Goal: Task Accomplishment & Management: Manage account settings

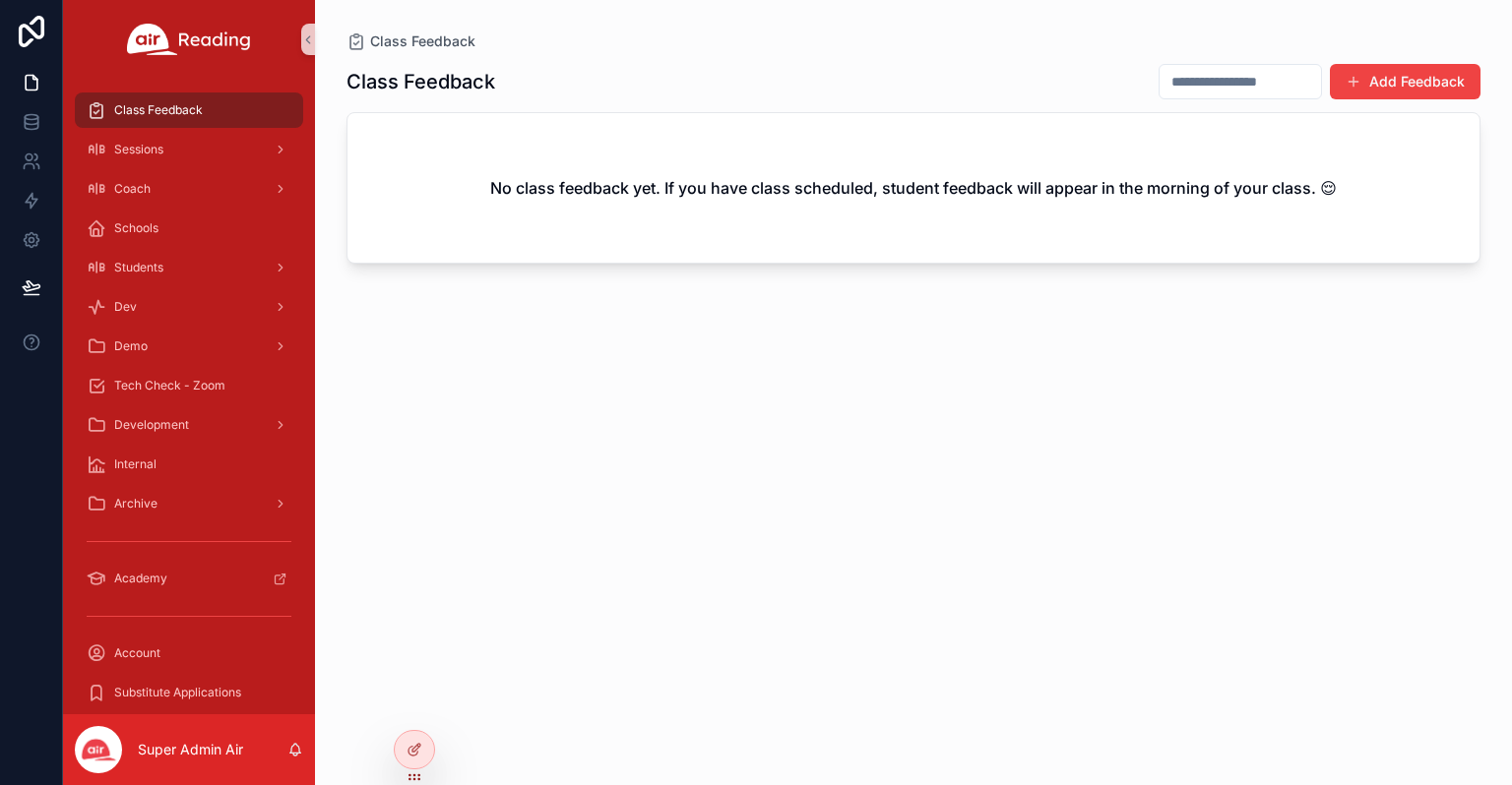
click at [423, 707] on div "Class Feedback Add Feedback No class feedback yet. If you have class scheduled,…" at bounding box center [914, 405] width 1134 height 710
click at [417, 742] on icon at bounding box center [415, 750] width 16 height 16
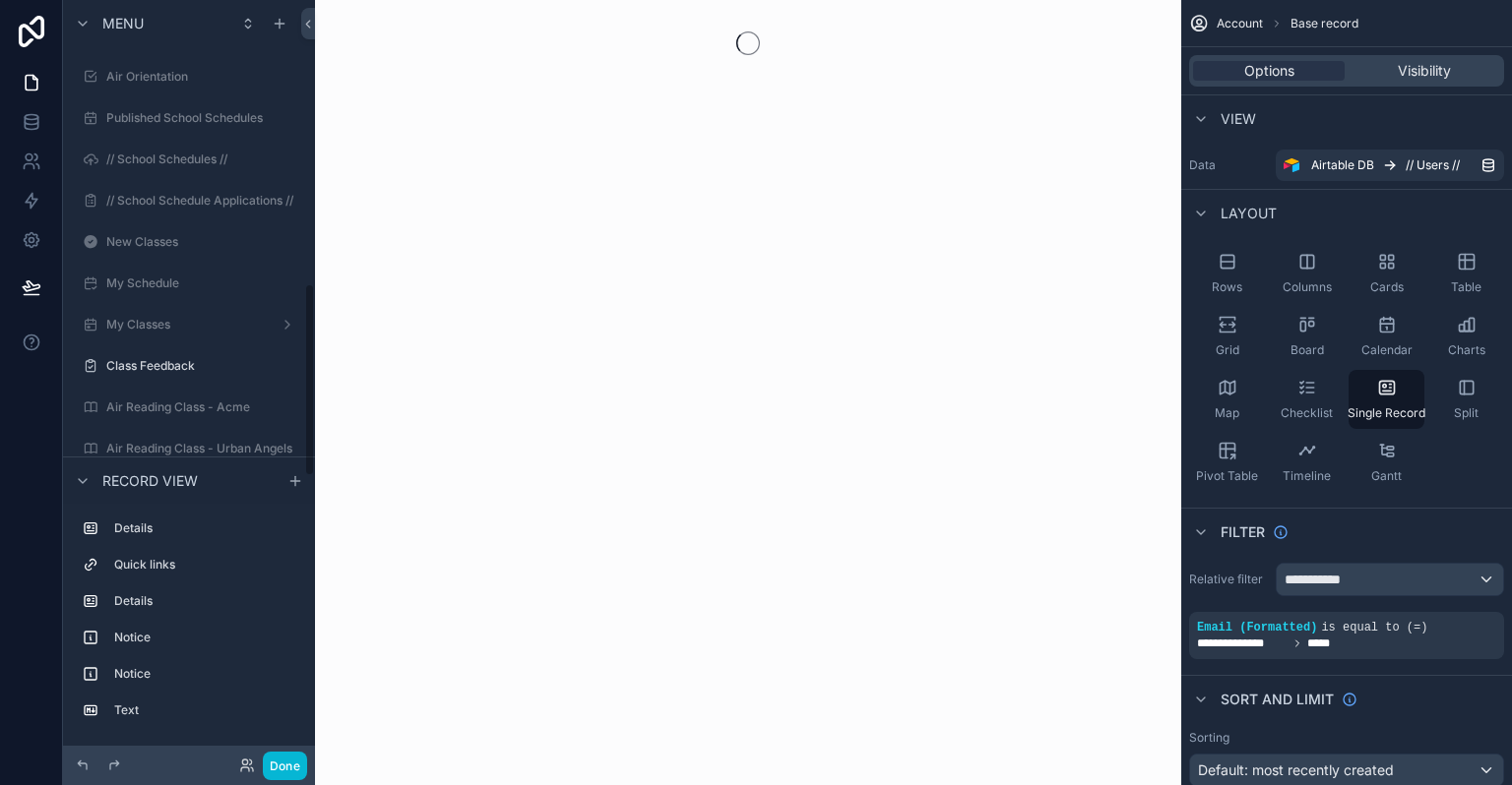
scroll to position [1121, 0]
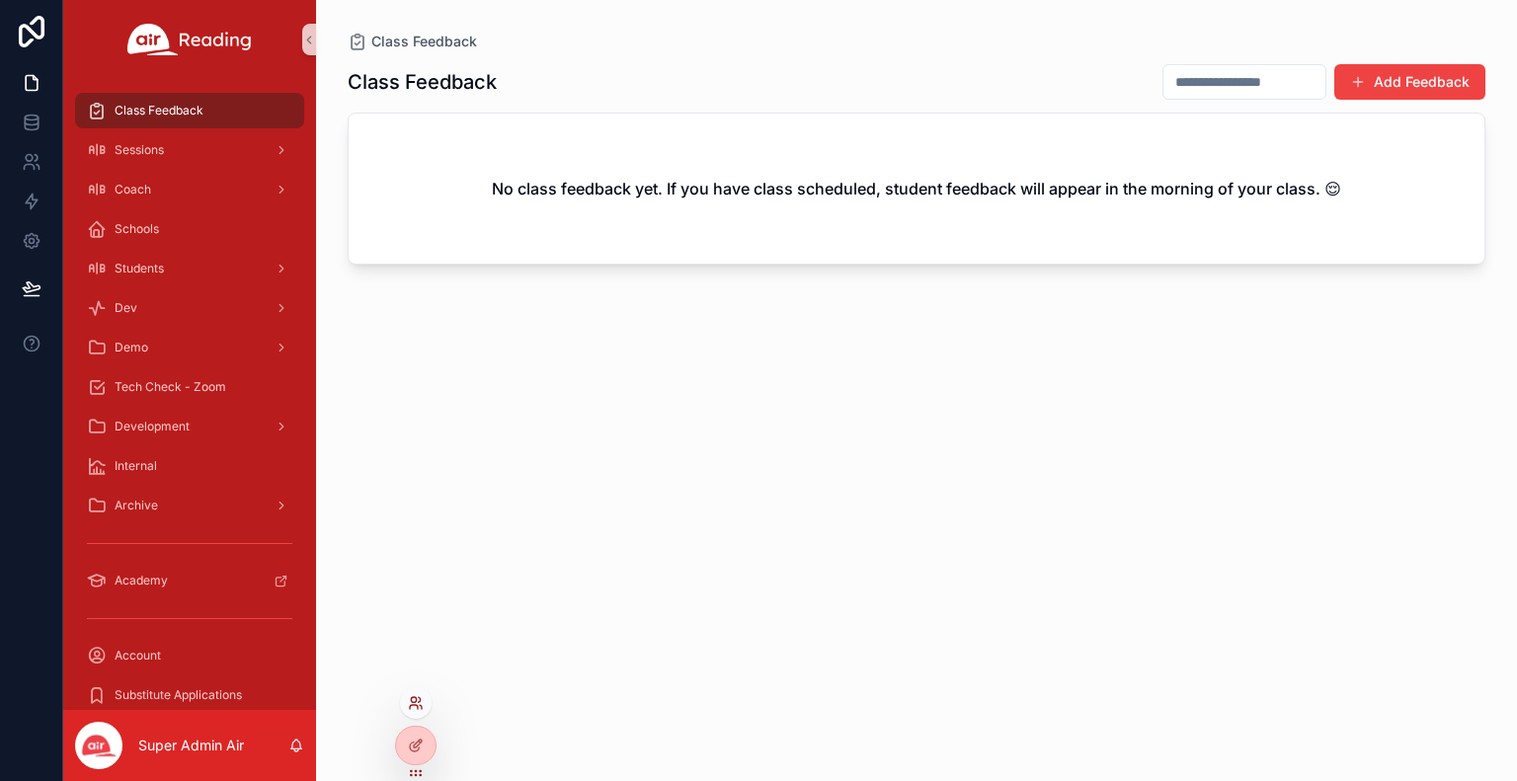
click at [412, 696] on icon at bounding box center [416, 704] width 16 height 16
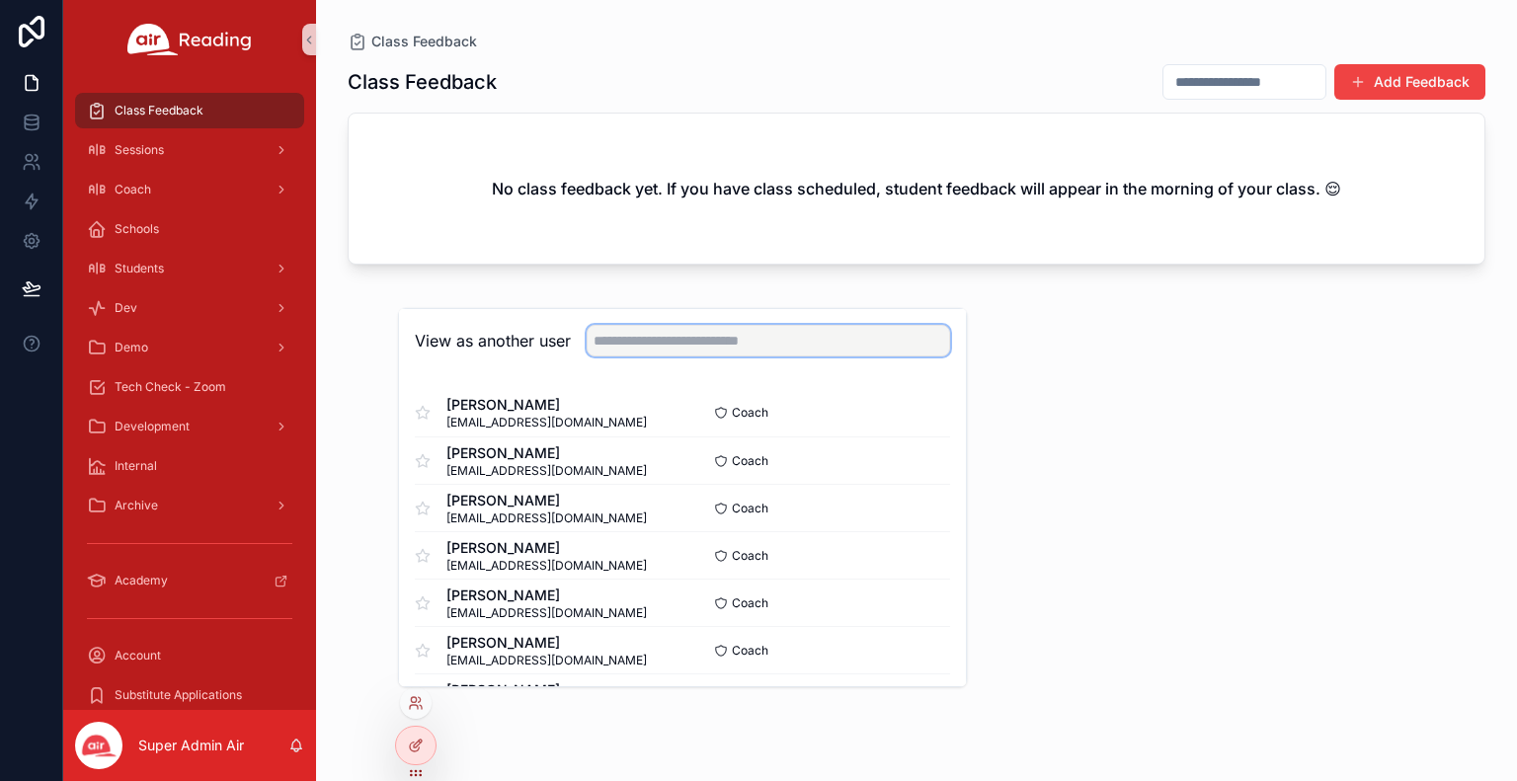
click at [645, 352] on input "text" at bounding box center [769, 341] width 364 height 32
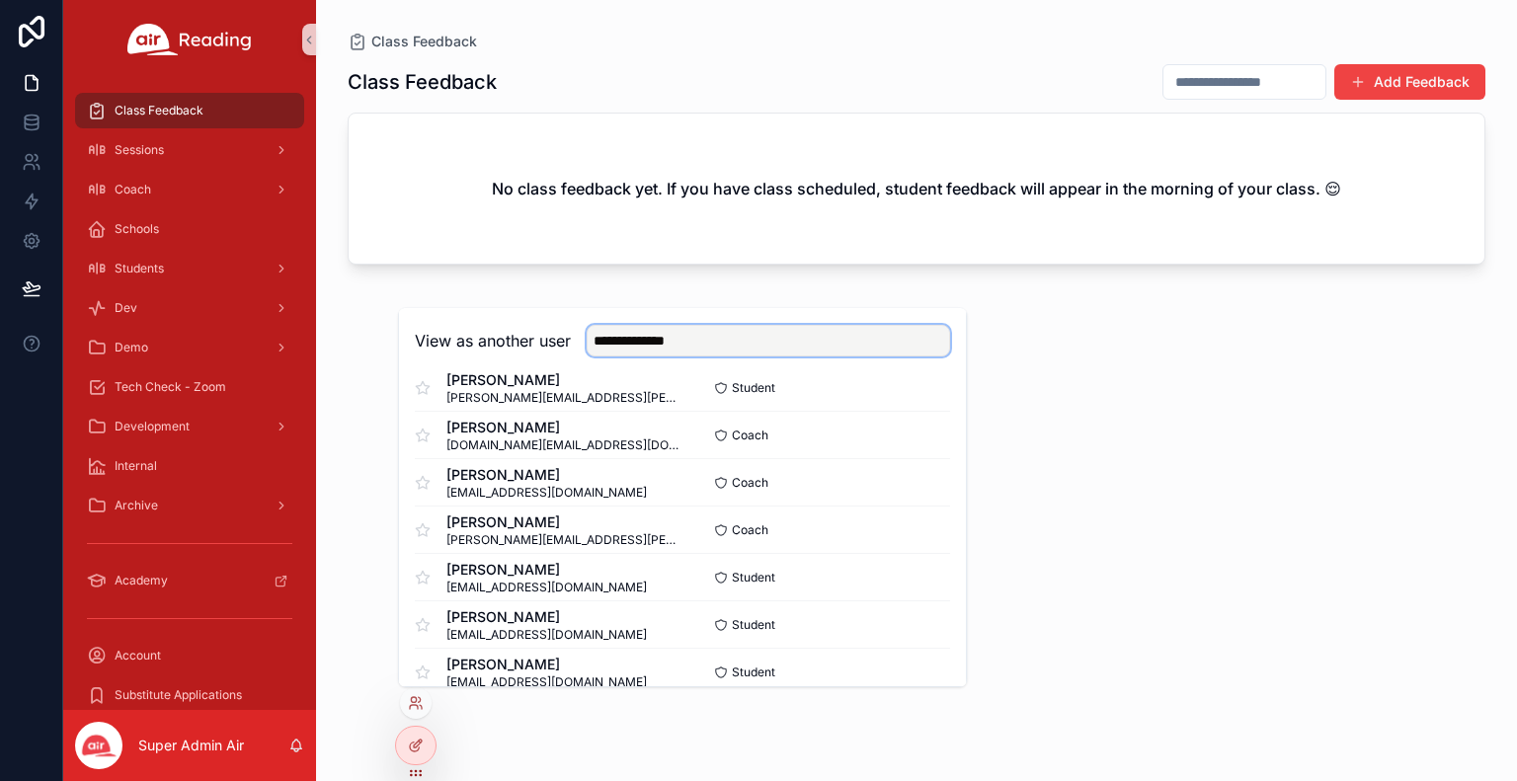
scroll to position [927, 0]
click at [761, 365] on div "**********" at bounding box center [682, 341] width 567 height 64
click at [712, 339] on input "**********" at bounding box center [769, 341] width 364 height 32
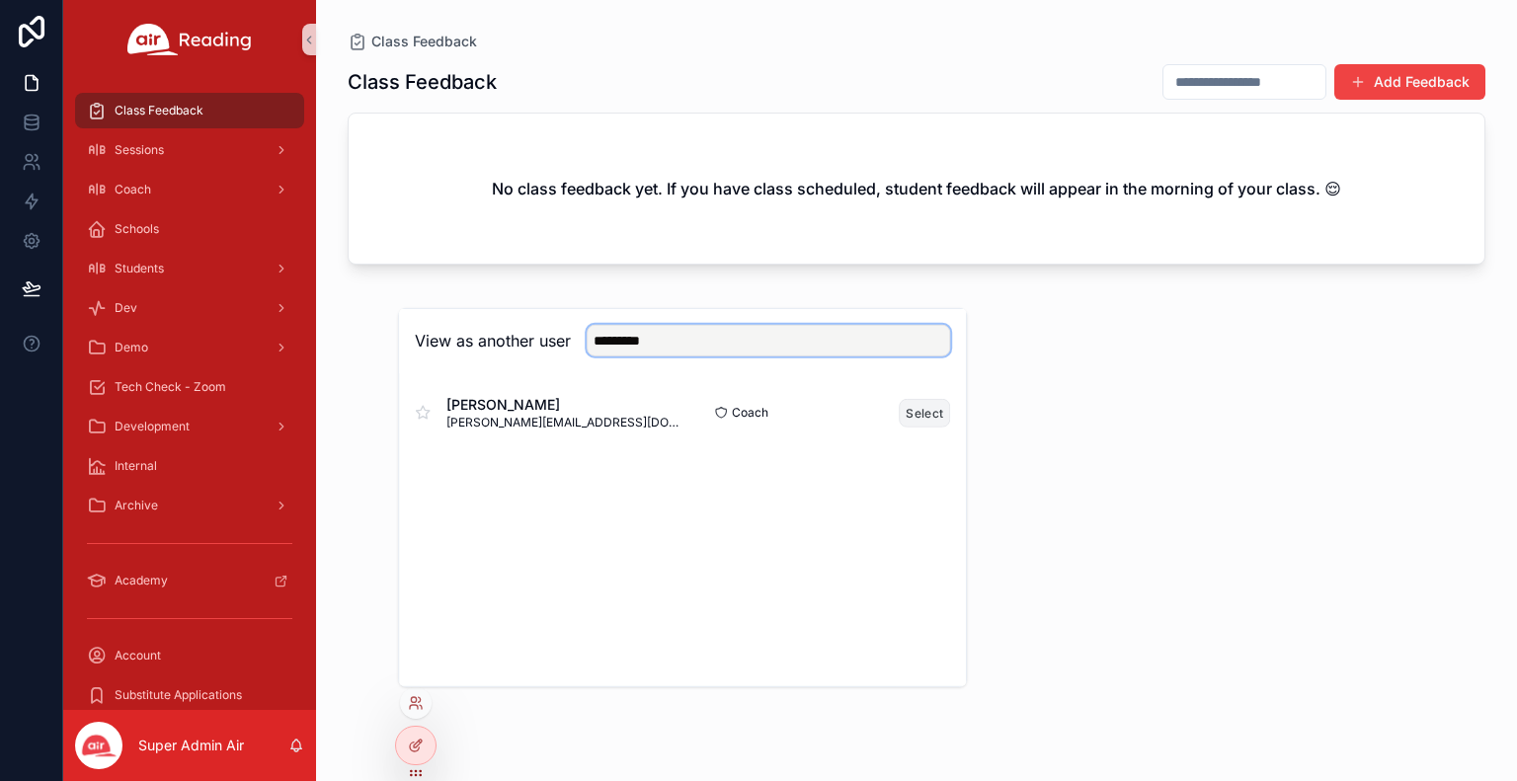
type input "*********"
click at [922, 414] on button "Select" at bounding box center [924, 412] width 51 height 29
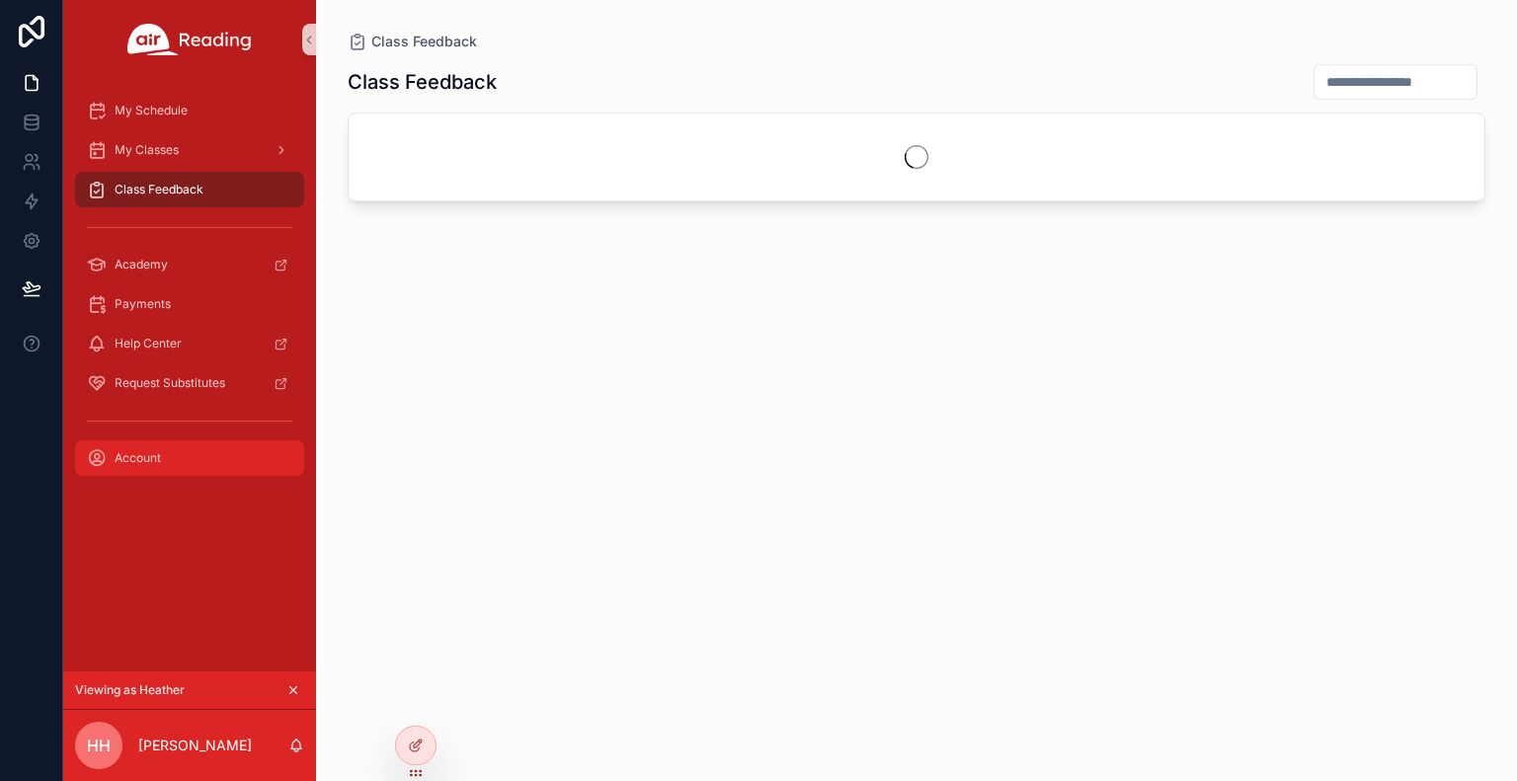
click at [188, 453] on div "Account" at bounding box center [189, 459] width 205 height 32
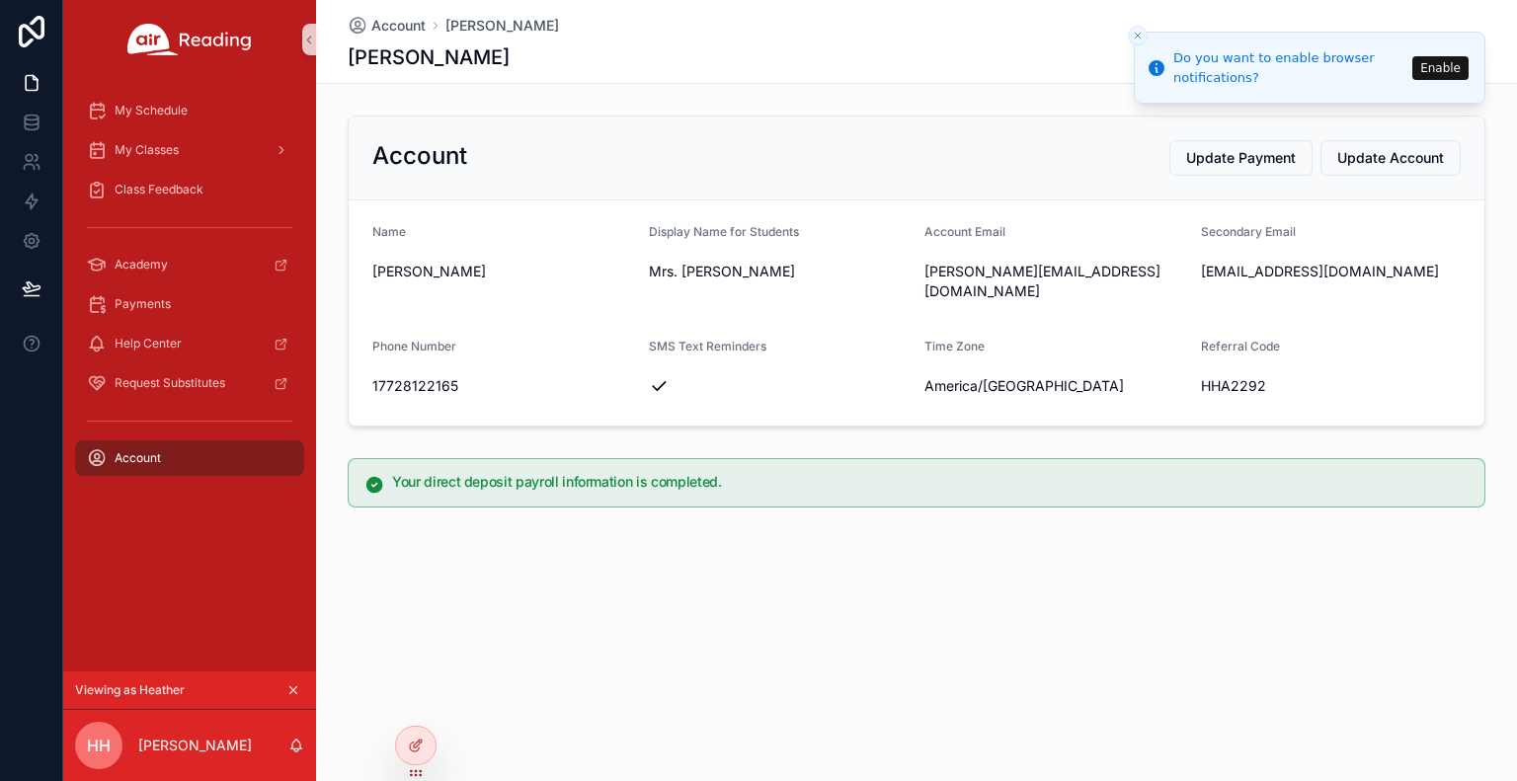
click at [1202, 275] on span "amsoldier24@yahoo.com" at bounding box center [1331, 272] width 261 height 20
drag, startPoint x: 921, startPoint y: 275, endPoint x: 1143, endPoint y: 285, distance: 222.5
click at [1143, 285] on form "Name Heather Harris Display Name for Students Mrs. Heather Account Email heathe…" at bounding box center [917, 313] width 1136 height 225
copy span "heather.h@airclubhouse.com"
click at [1133, 33] on icon "Close toast" at bounding box center [1138, 36] width 12 height 12
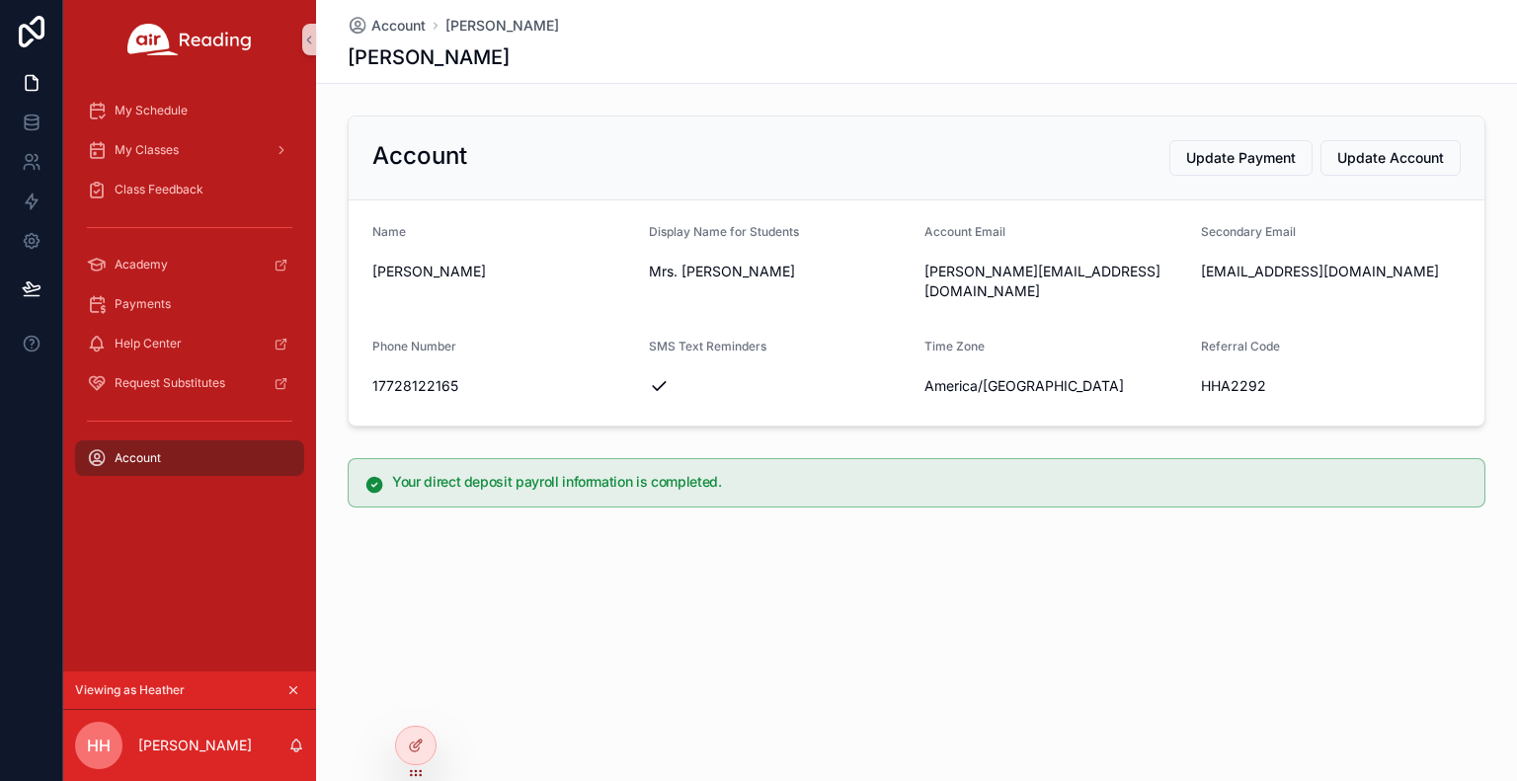
click at [346, 102] on div "Account Heather Harris Heather Harris Account Update Payment Update Account Nam…" at bounding box center [916, 321] width 1201 height 642
